Goal: Obtain resource: Download file/media

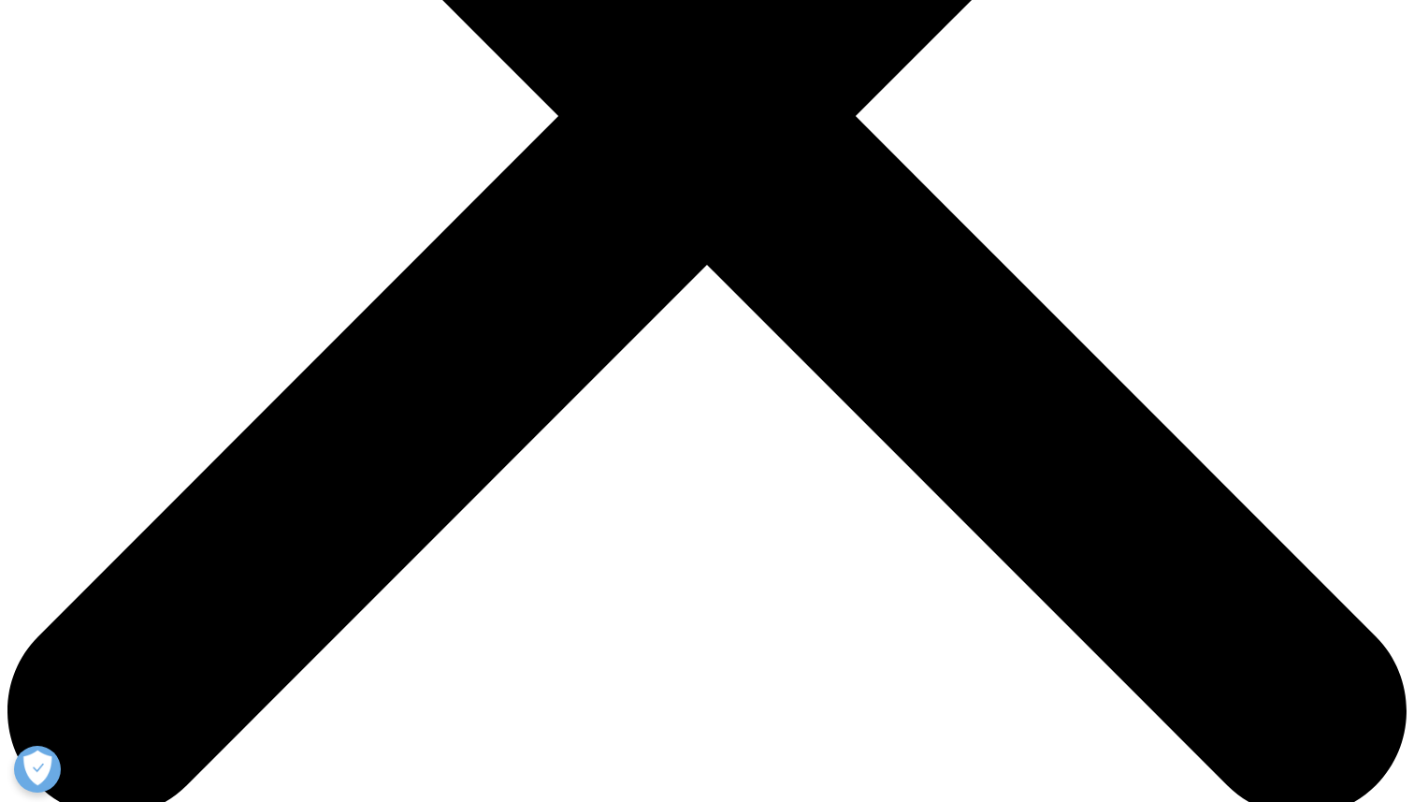
scroll to position [626, 1104]
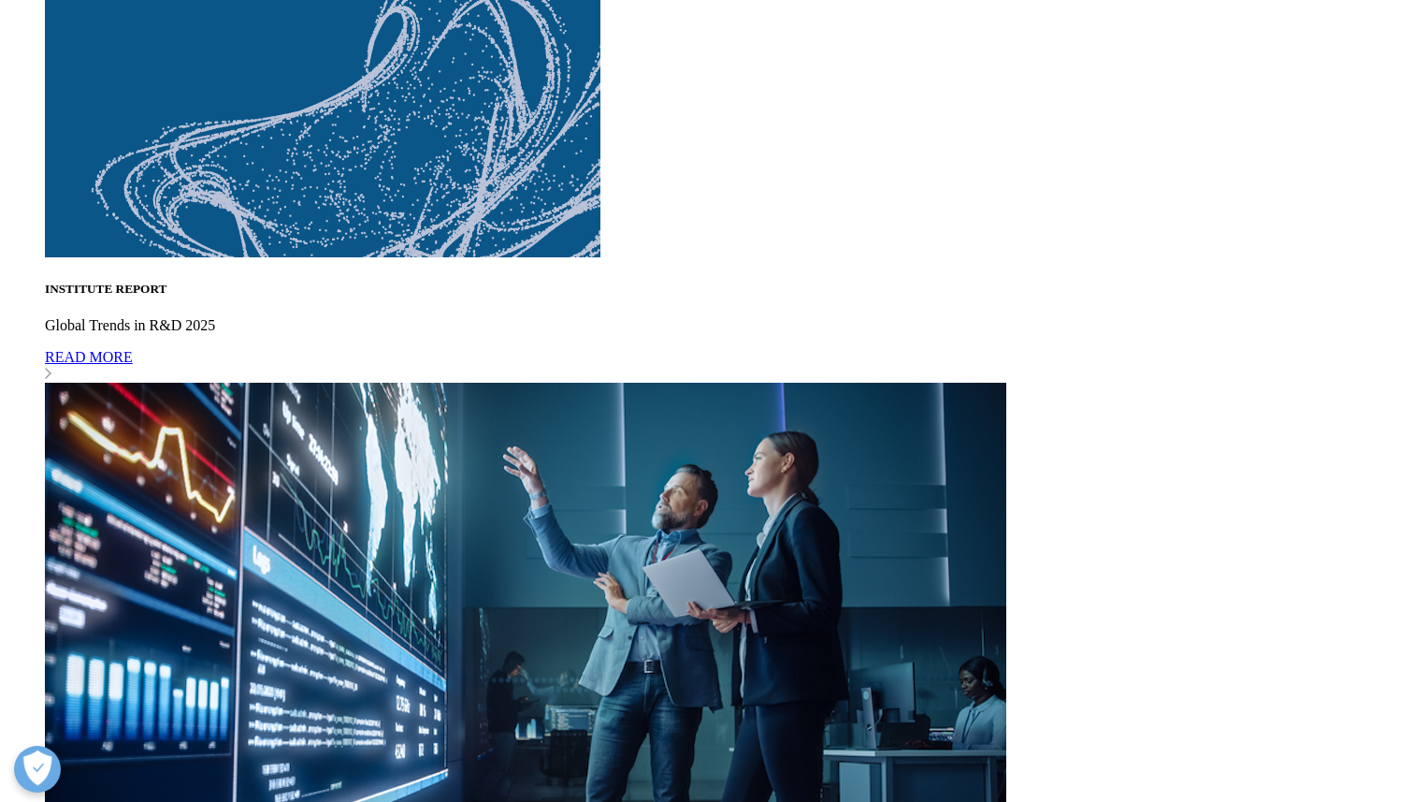
scroll to position [6408, 0]
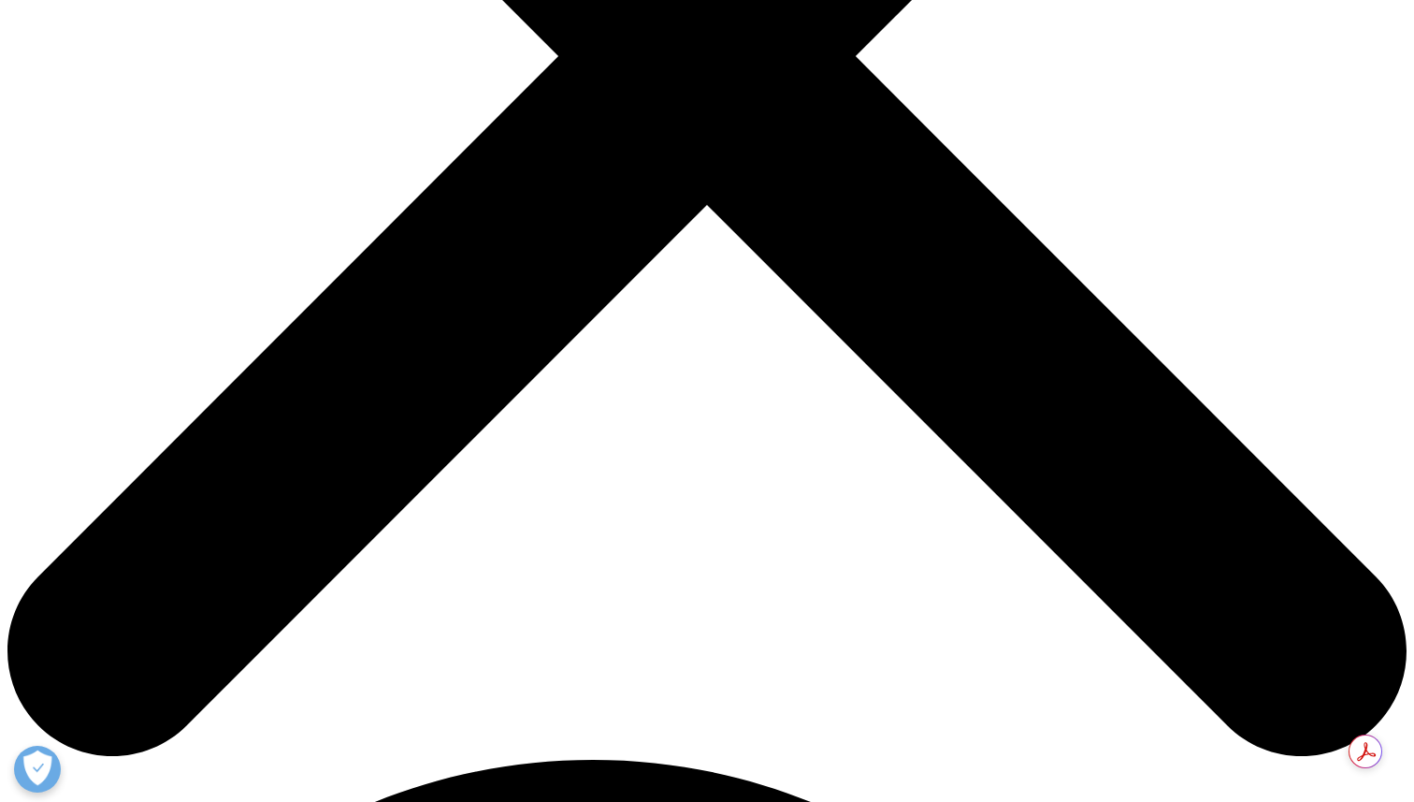
scroll to position [727, 0]
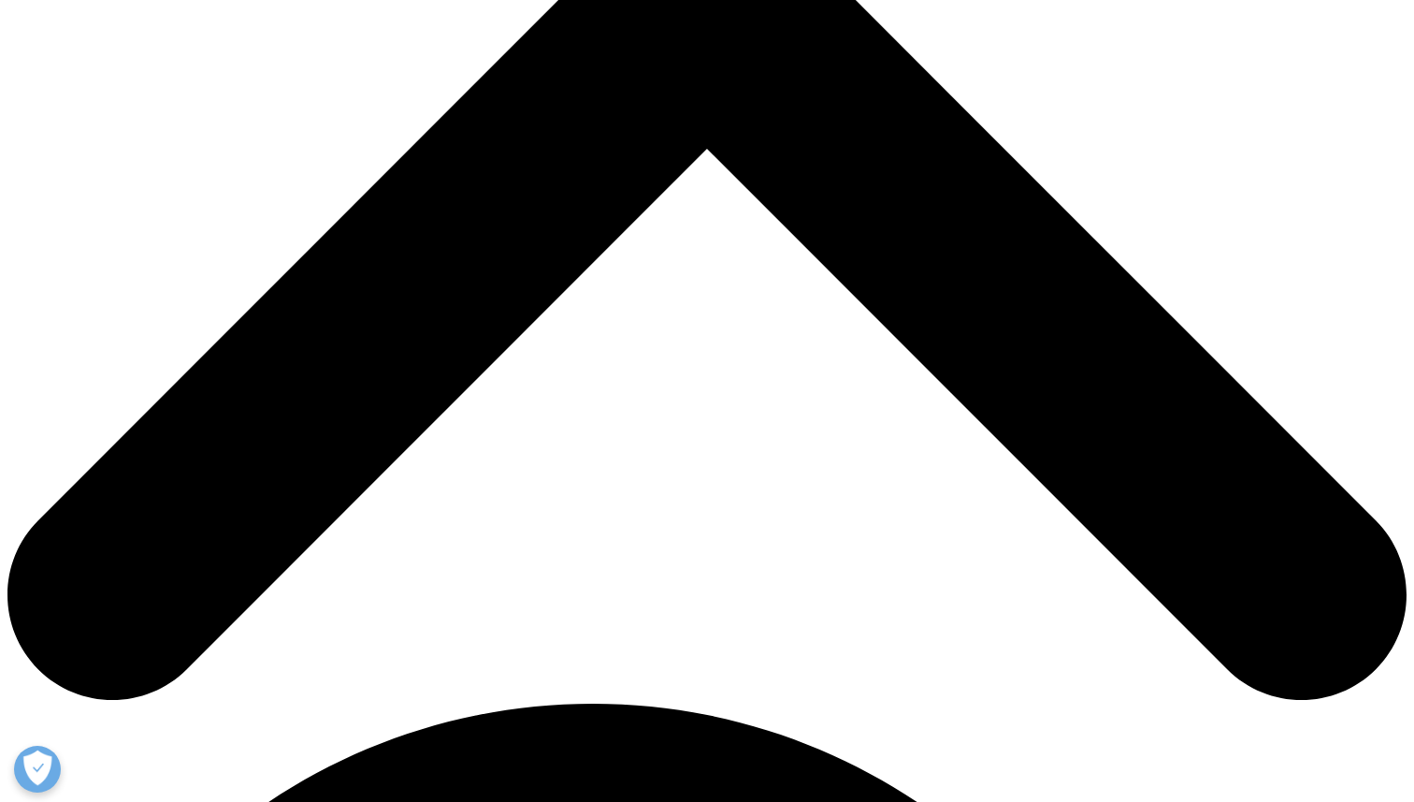
type input "Josephine"
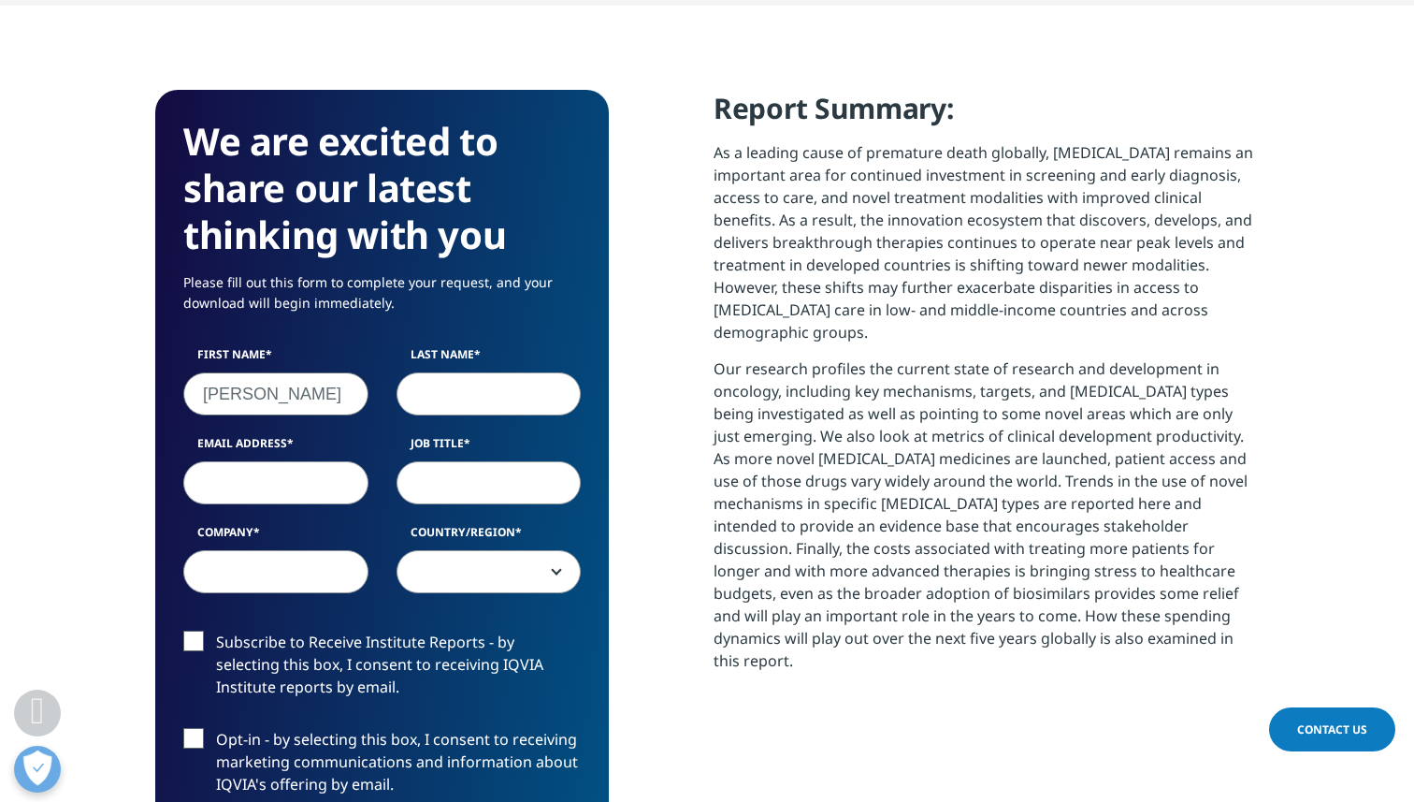
type input "Harada"
type input "josephine.harada@precede.bio"
type input "Precede Biosciences"
select select "[GEOGRAPHIC_DATA]"
click at [431, 499] on input "Job Title" at bounding box center [489, 482] width 185 height 43
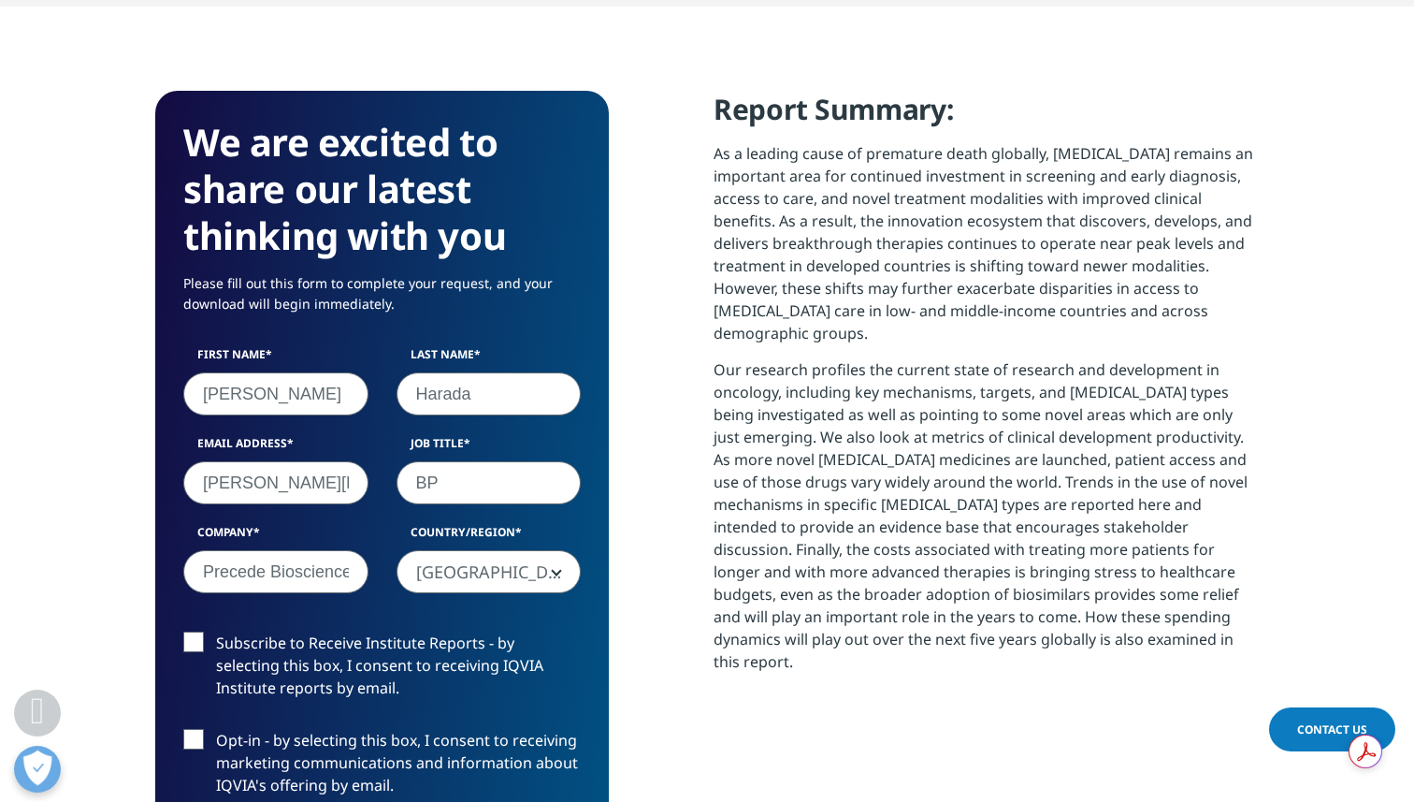
type input "B"
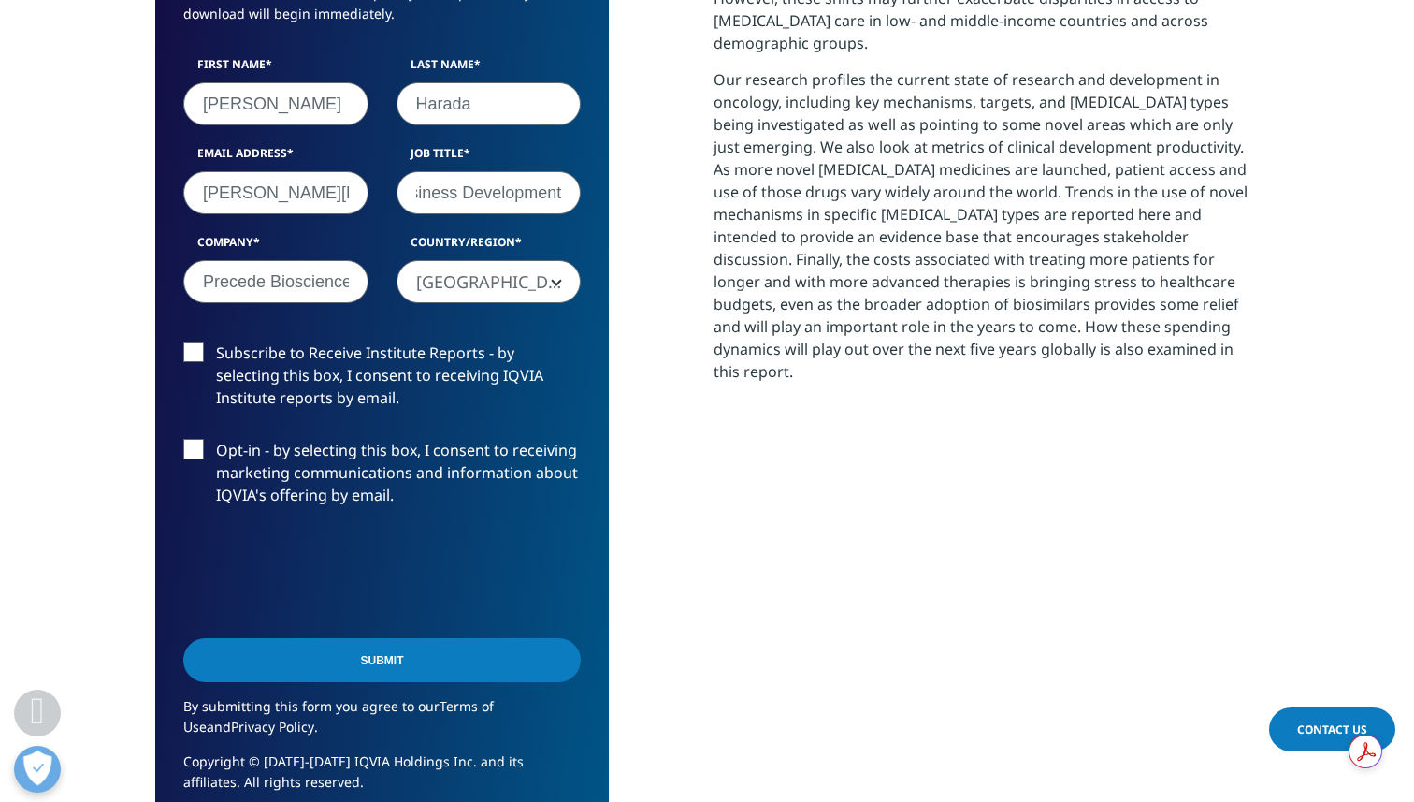
scroll to position [1133, 0]
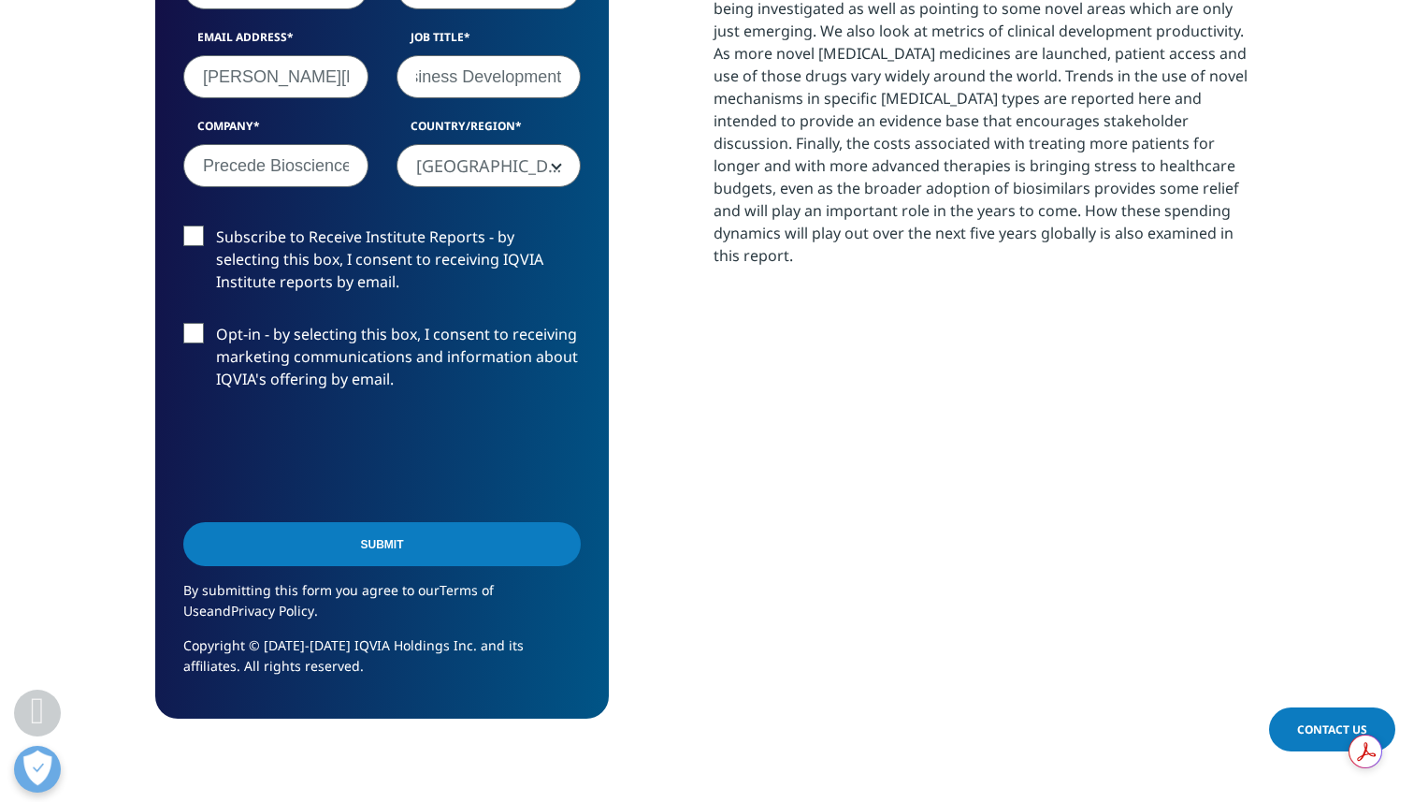
type input "VP Corporate and Business Development"
click at [193, 234] on label "Subscribe to Receive Institute Reports - by selecting this box, I consent to re…" at bounding box center [382, 264] width 398 height 78
click at [216, 225] on input "Subscribe to Receive Institute Reports - by selecting this box, I consent to re…" at bounding box center [216, 225] width 0 height 0
click at [198, 335] on label "Opt-in - by selecting this box, I consent to receiving marketing communications…" at bounding box center [382, 362] width 398 height 78
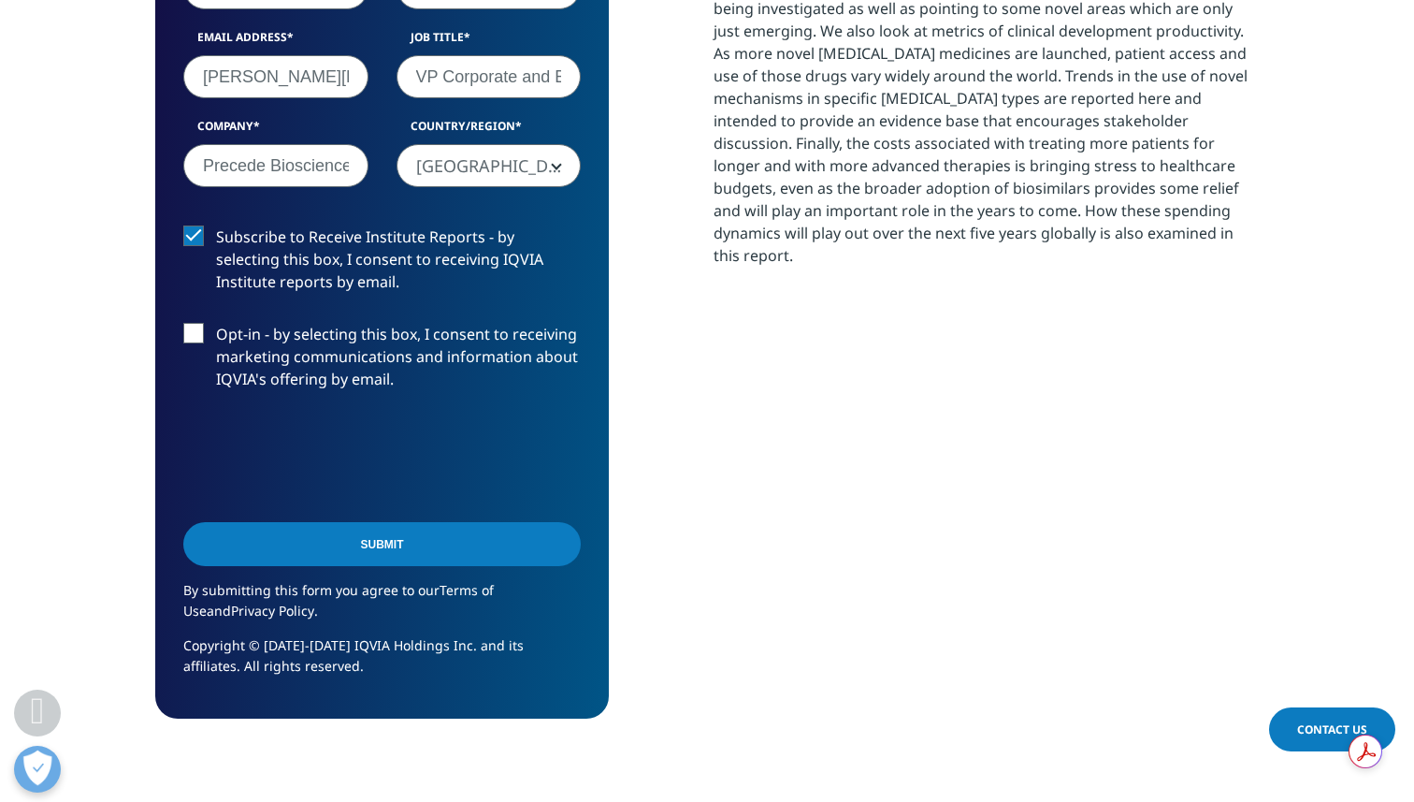
click at [216, 323] on input "Opt-in - by selecting this box, I consent to receiving marketing communications…" at bounding box center [216, 323] width 0 height 0
click at [198, 335] on label "Opt-in - by selecting this box, I consent to receiving marketing communications…" at bounding box center [382, 362] width 398 height 78
click at [216, 323] on input "Opt-in - by selecting this box, I consent to receiving marketing communications…" at bounding box center [216, 323] width 0 height 0
click at [306, 556] on input "Submit" at bounding box center [382, 544] width 398 height 44
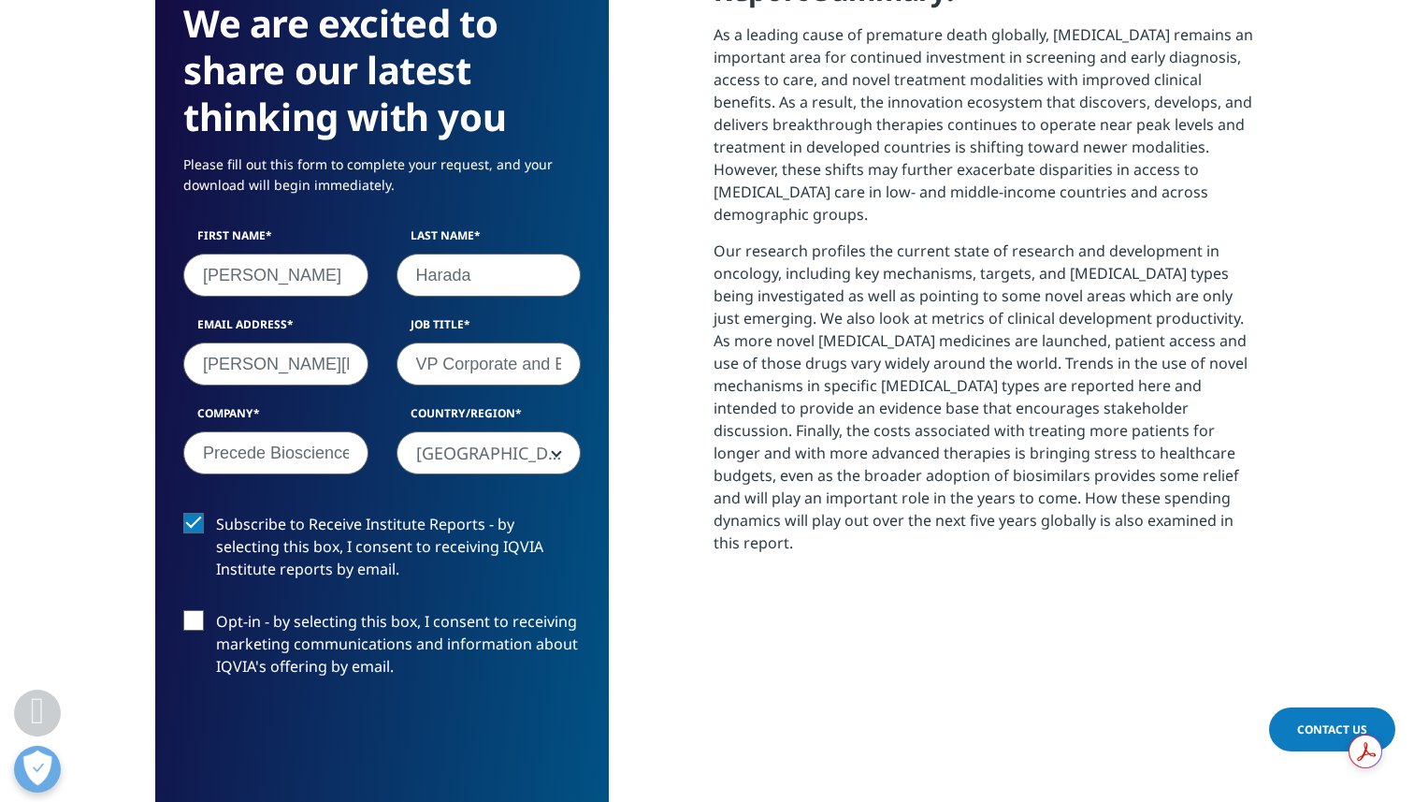
scroll to position [9, 9]
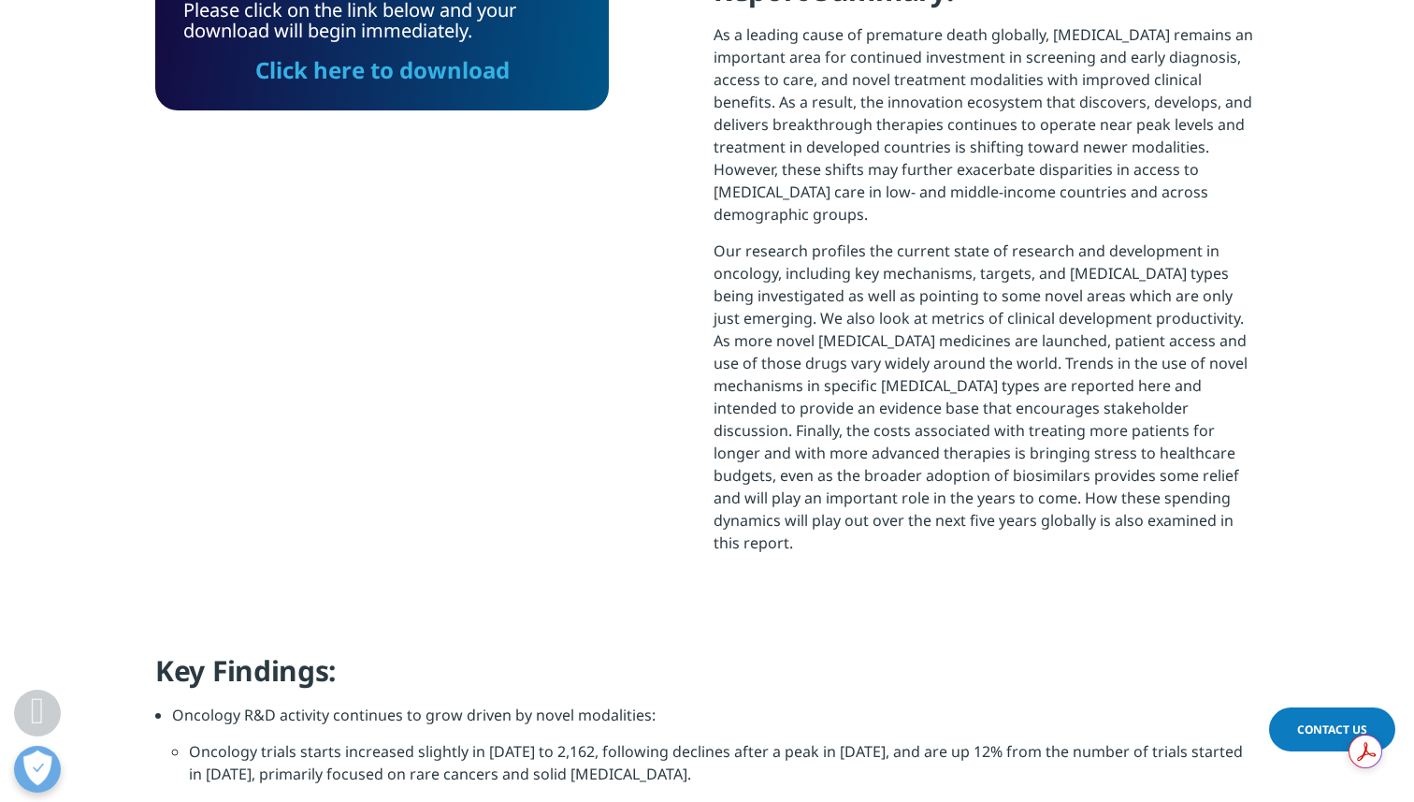
click at [395, 65] on link "Click here to download" at bounding box center [382, 69] width 254 height 31
